Goal: Task Accomplishment & Management: Complete application form

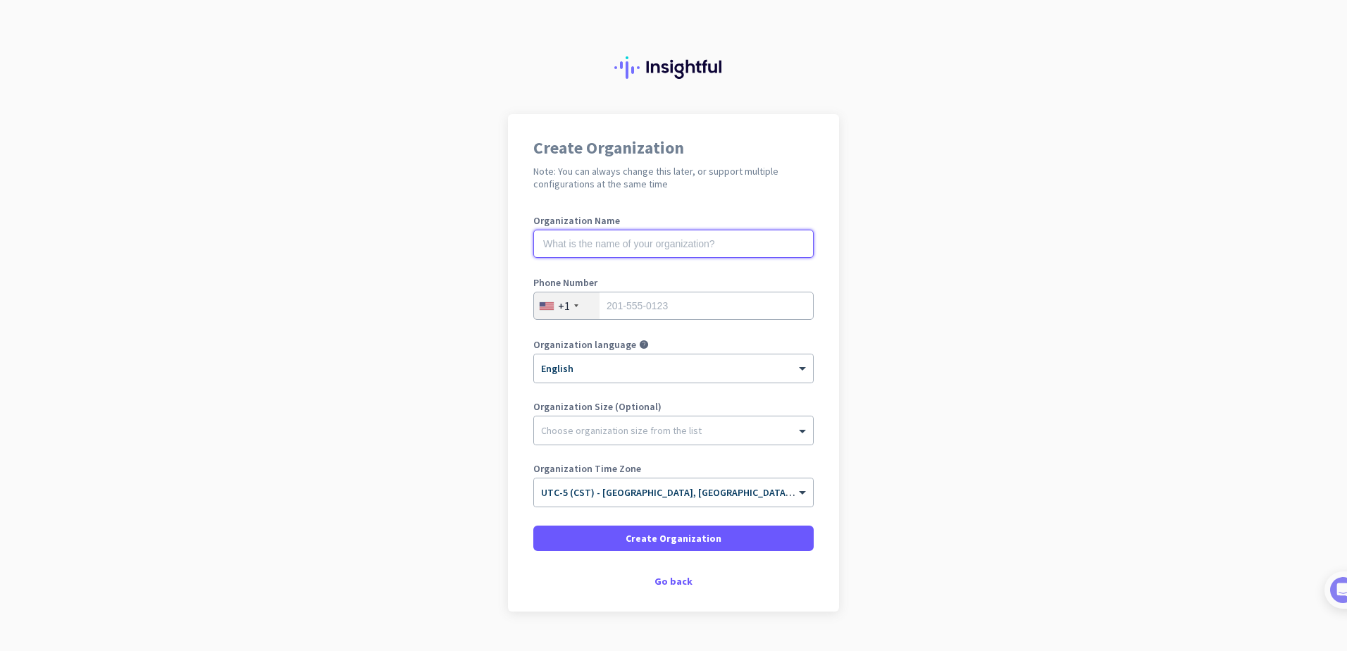
click at [574, 240] on input "text" at bounding box center [673, 244] width 280 height 28
type input "Real Land Surveying LLC"
click at [612, 300] on input "tel" at bounding box center [673, 306] width 280 height 28
type input "7154978237"
click at [599, 364] on div at bounding box center [673, 364] width 279 height 12
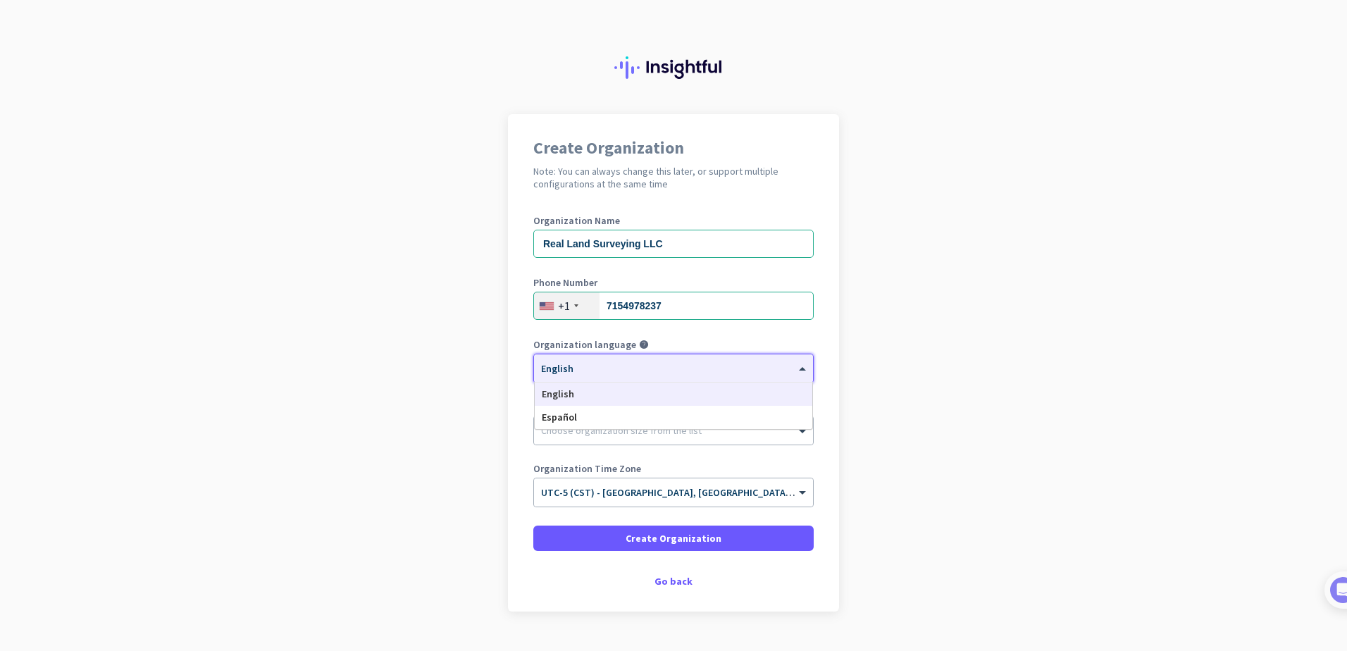
click at [559, 373] on span "English" at bounding box center [557, 368] width 32 height 13
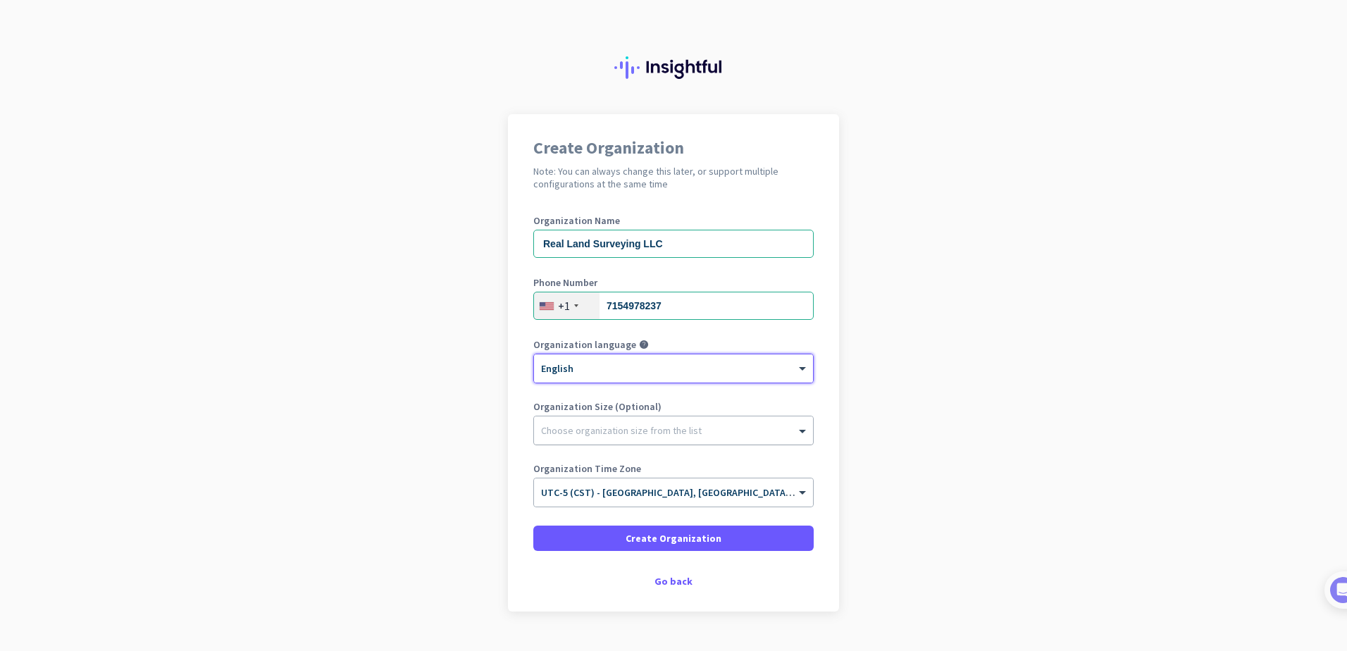
click at [569, 434] on div "Choose organization size from the list" at bounding box center [621, 430] width 161 height 13
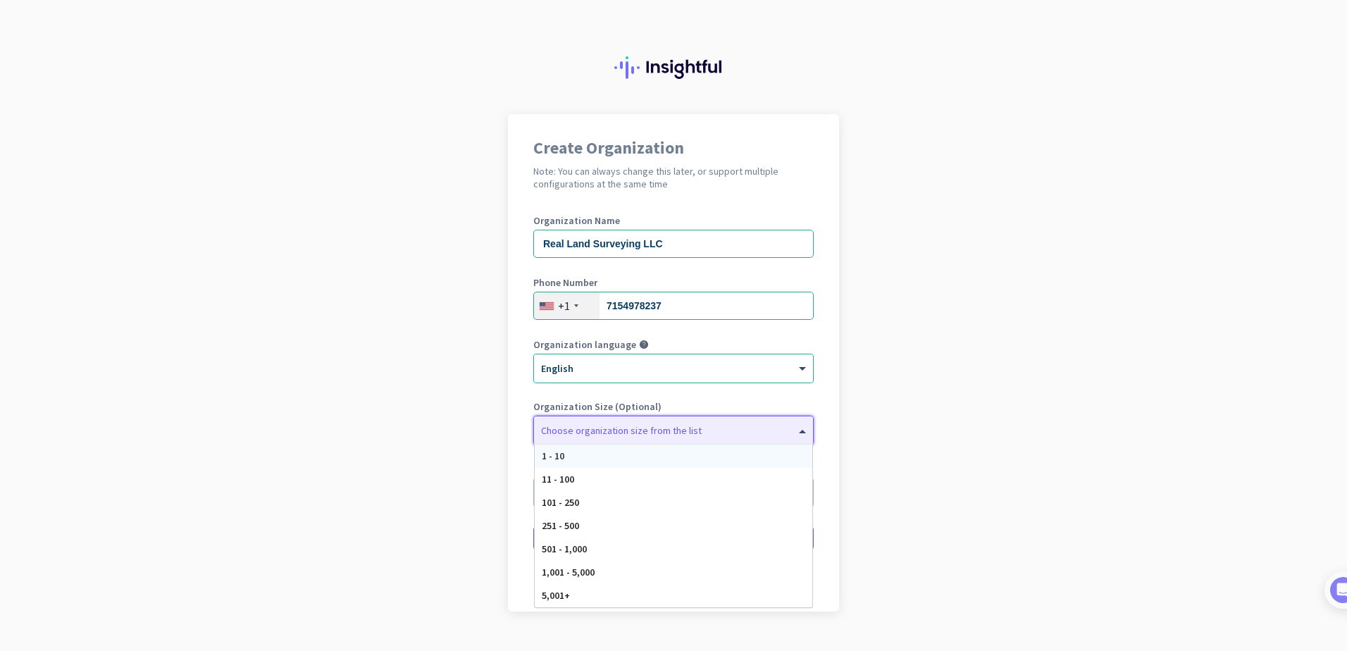
click at [549, 451] on span "1 - 10" at bounding box center [553, 456] width 23 height 13
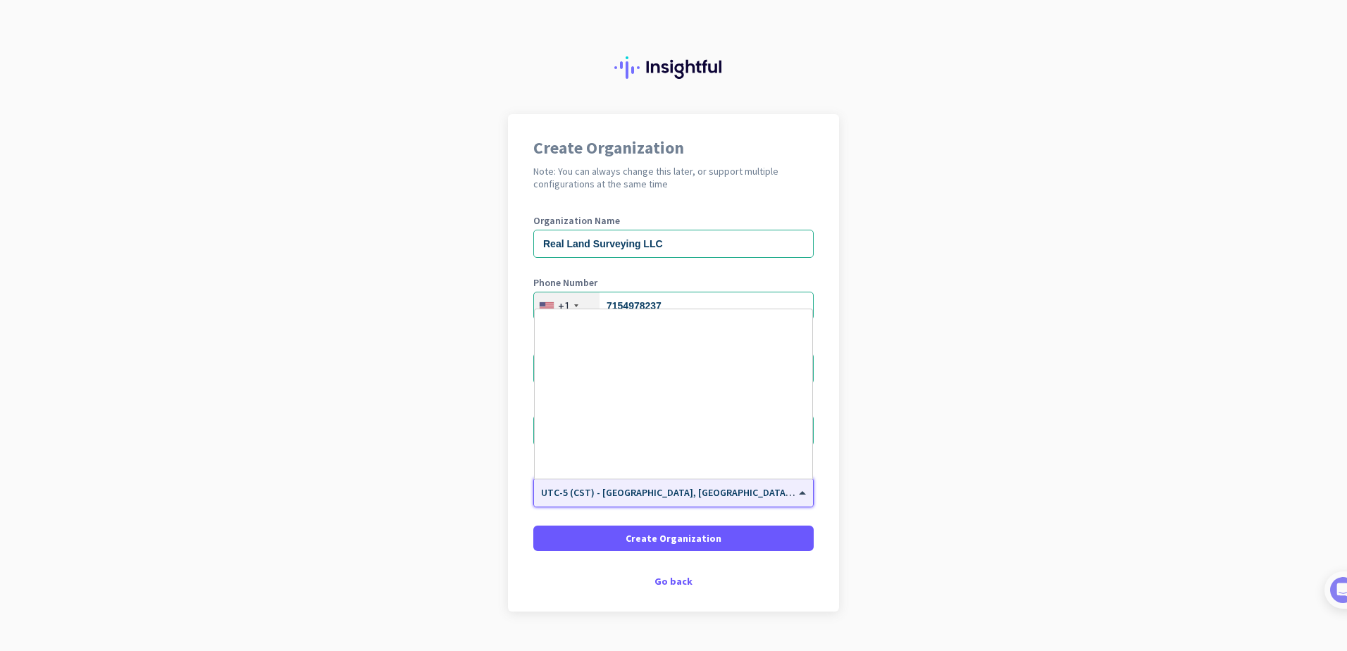
click at [557, 489] on input "text" at bounding box center [659, 488] width 237 height 11
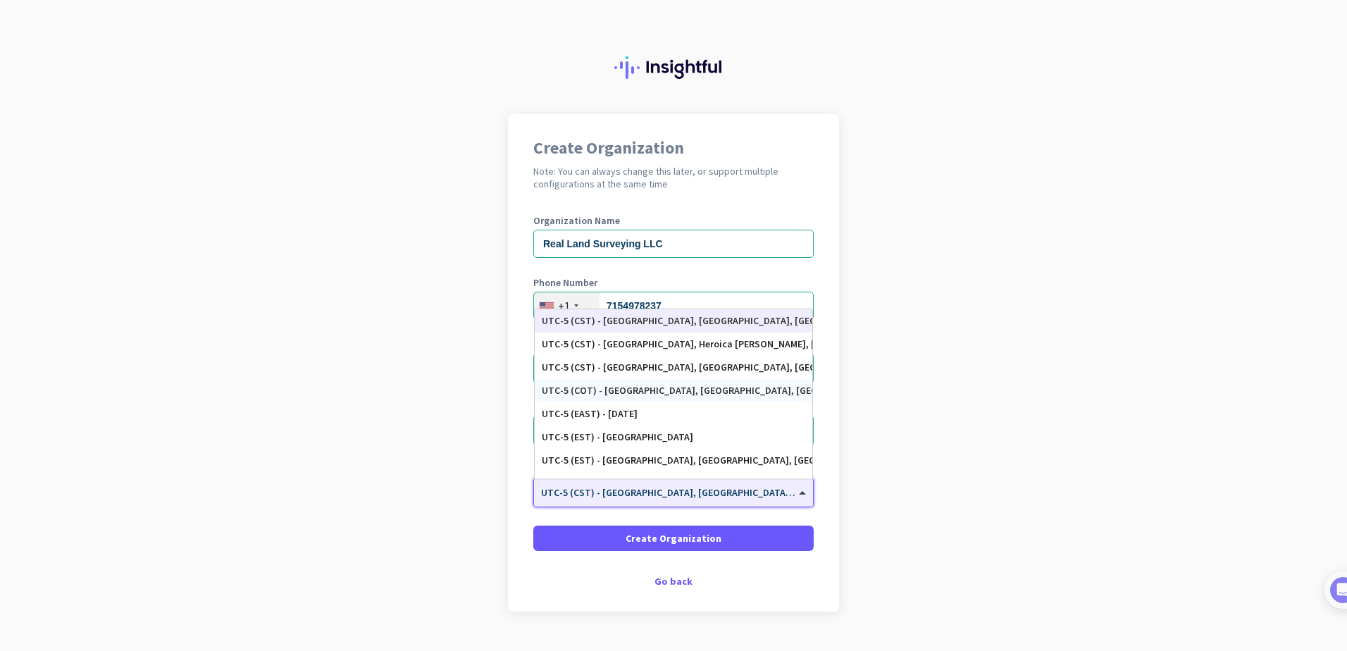
scroll to position [839, 0]
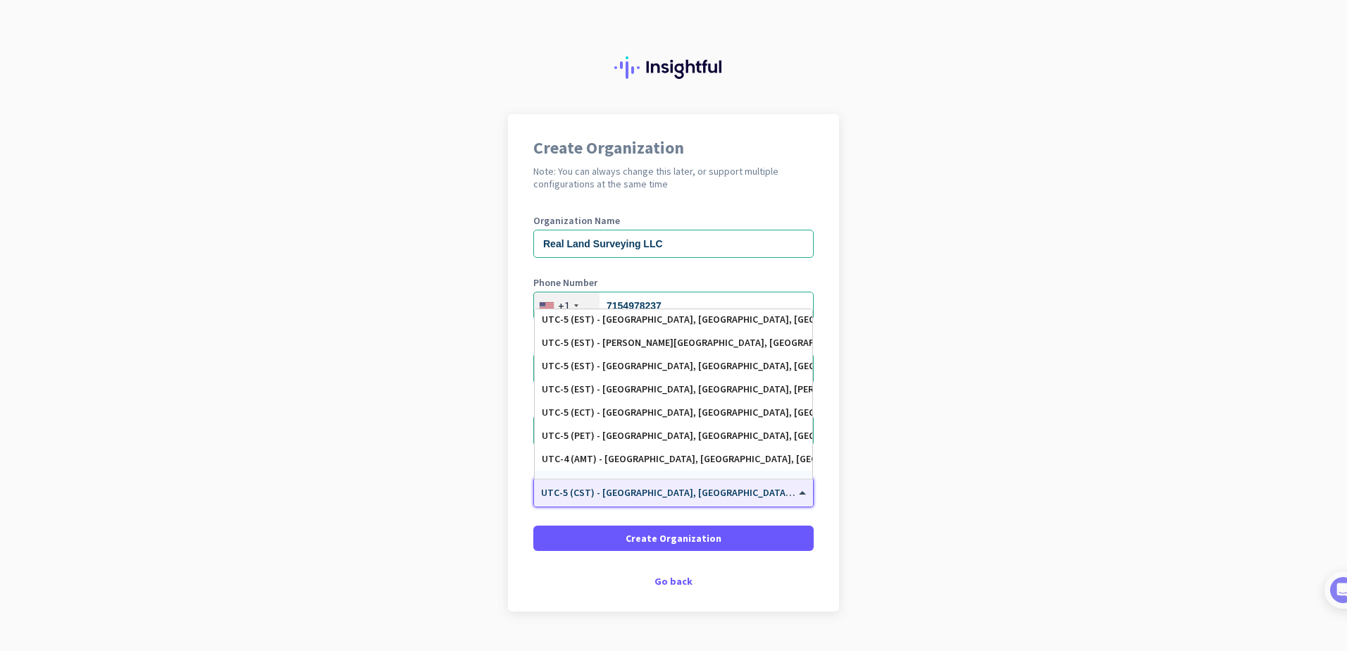
click at [617, 493] on div at bounding box center [673, 488] width 279 height 12
click at [447, 531] on app-onboarding-organization "Create Organization Note: You can always change this later, or support multiple…" at bounding box center [673, 398] width 1347 height 568
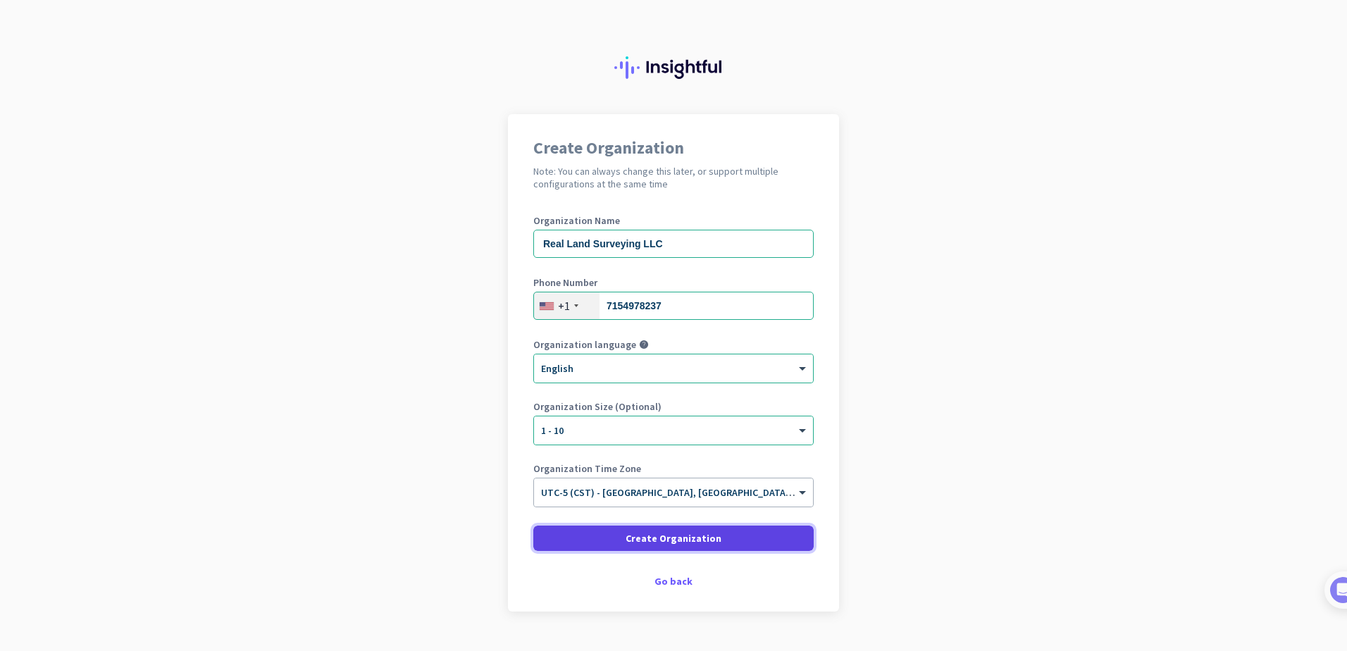
click at [665, 534] on span "Create Organization" at bounding box center [674, 538] width 96 height 14
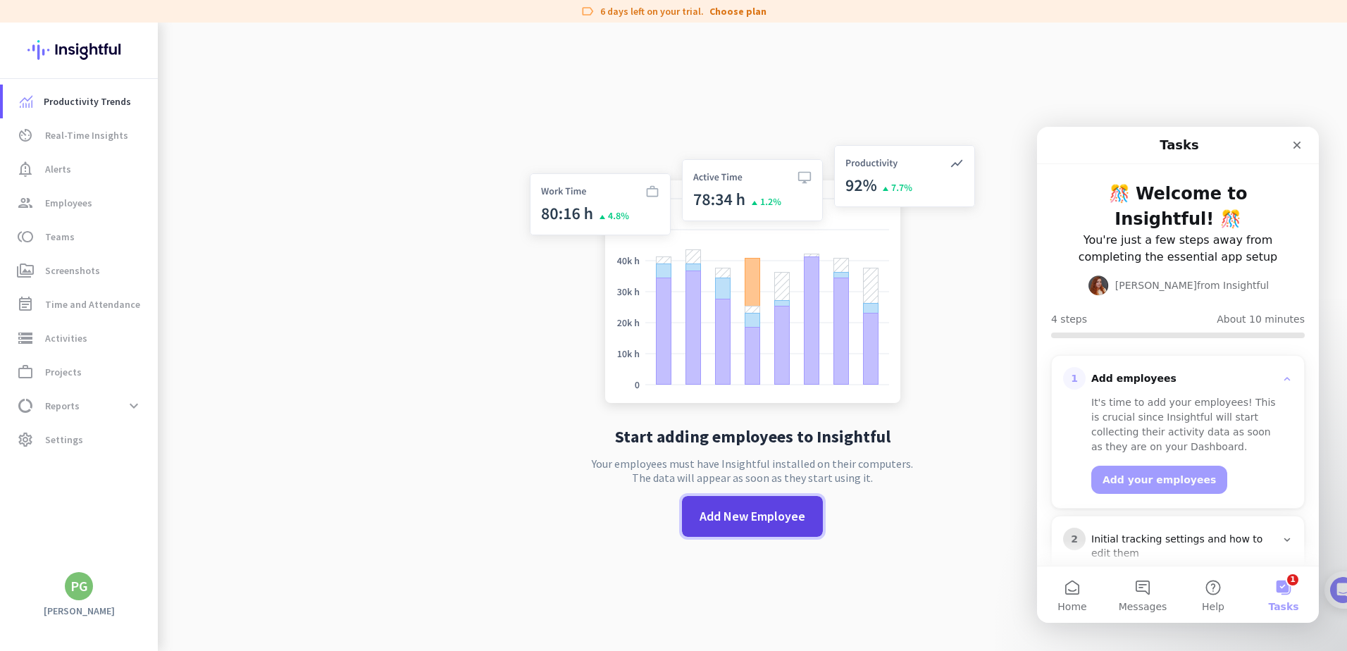
click at [736, 524] on span "Add New Employee" at bounding box center [753, 516] width 106 height 18
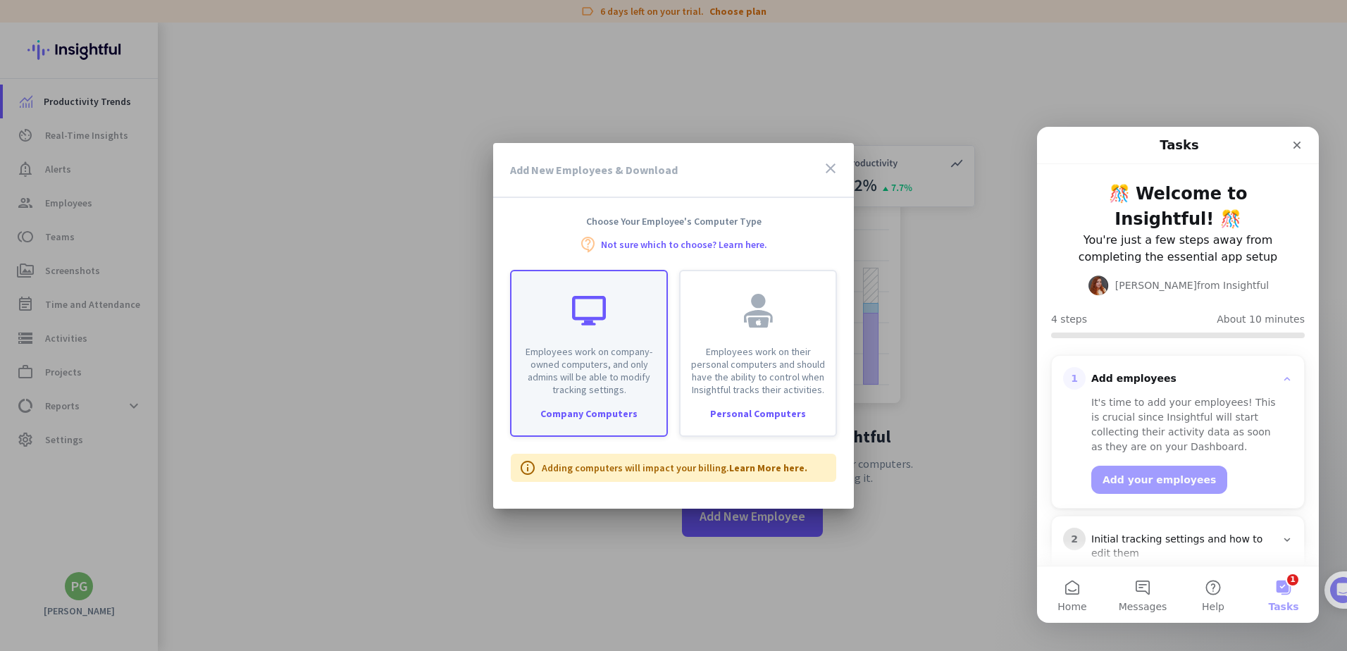
click at [610, 412] on div "Company Computers" at bounding box center [589, 414] width 155 height 10
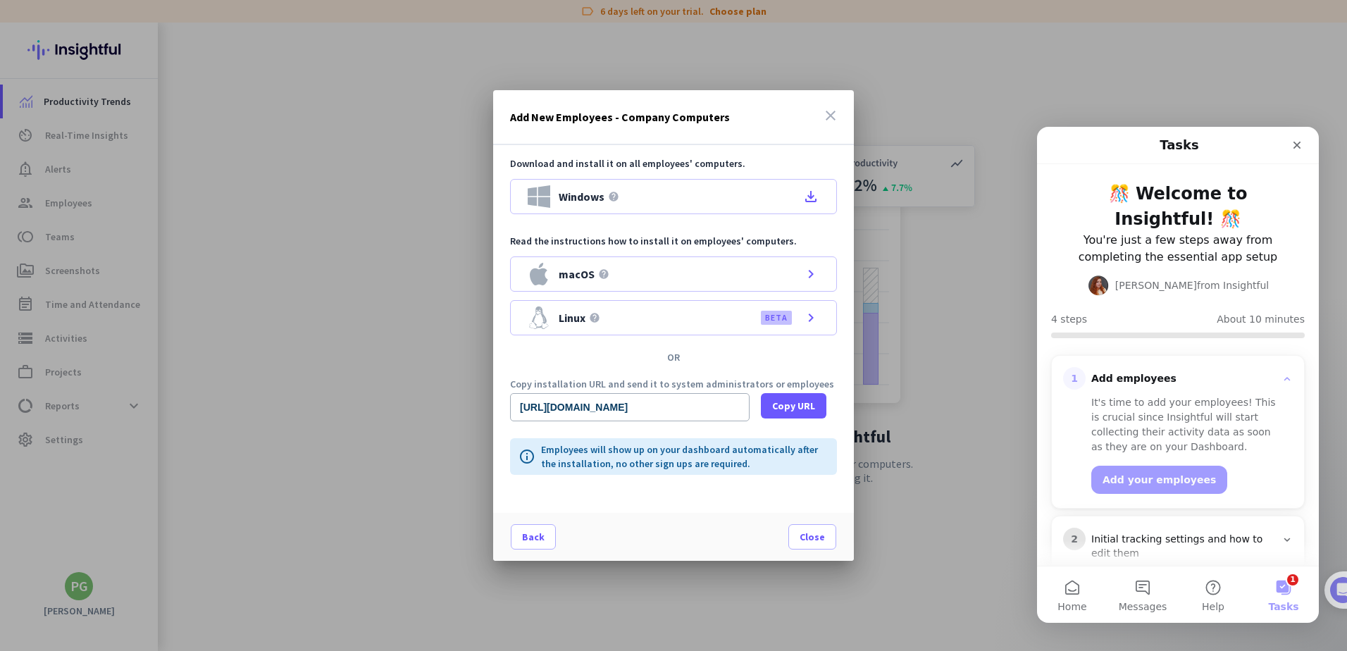
click at [394, 399] on div at bounding box center [673, 325] width 1347 height 651
